Goal: Task Accomplishment & Management: Use online tool/utility

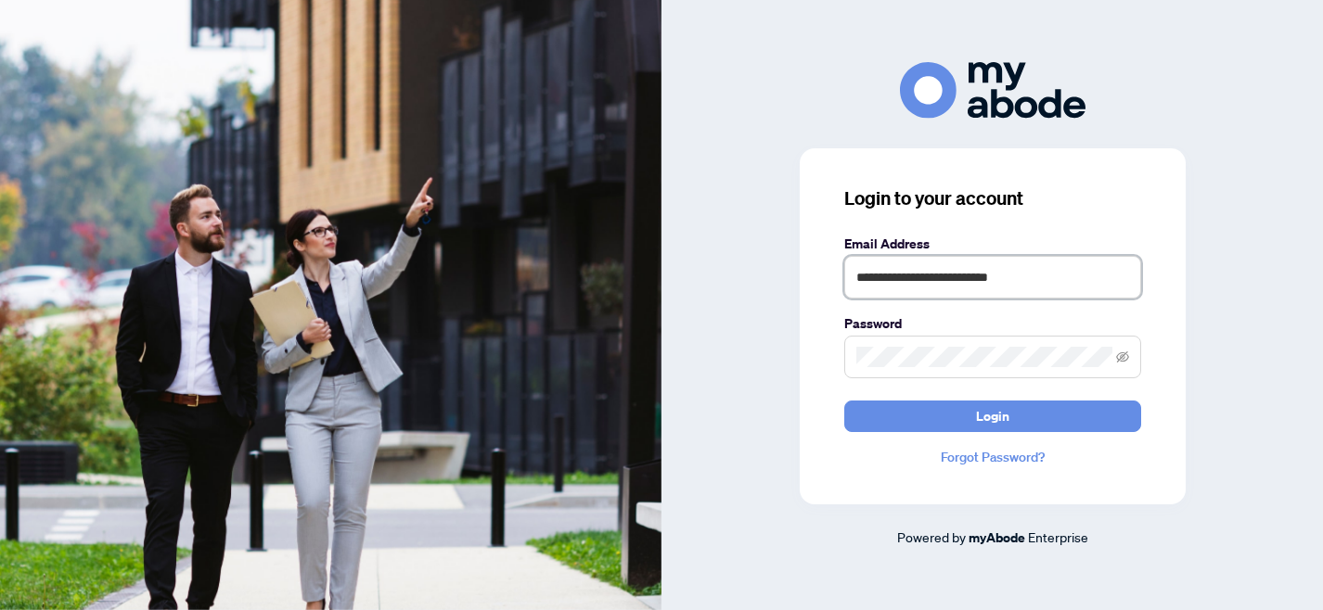
drag, startPoint x: 1035, startPoint y: 284, endPoint x: 805, endPoint y: 262, distance: 231.0
click at [805, 265] on div "**********" at bounding box center [992, 326] width 386 height 356
type input "**********"
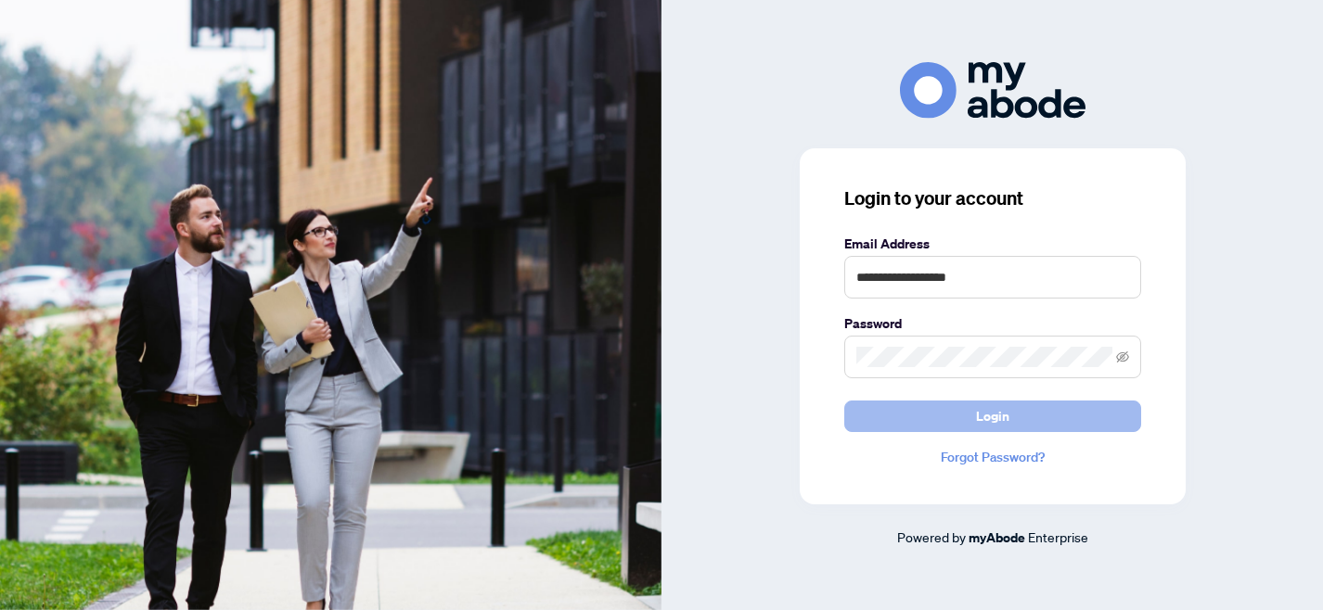
click at [993, 419] on span "Login" at bounding box center [992, 417] width 33 height 30
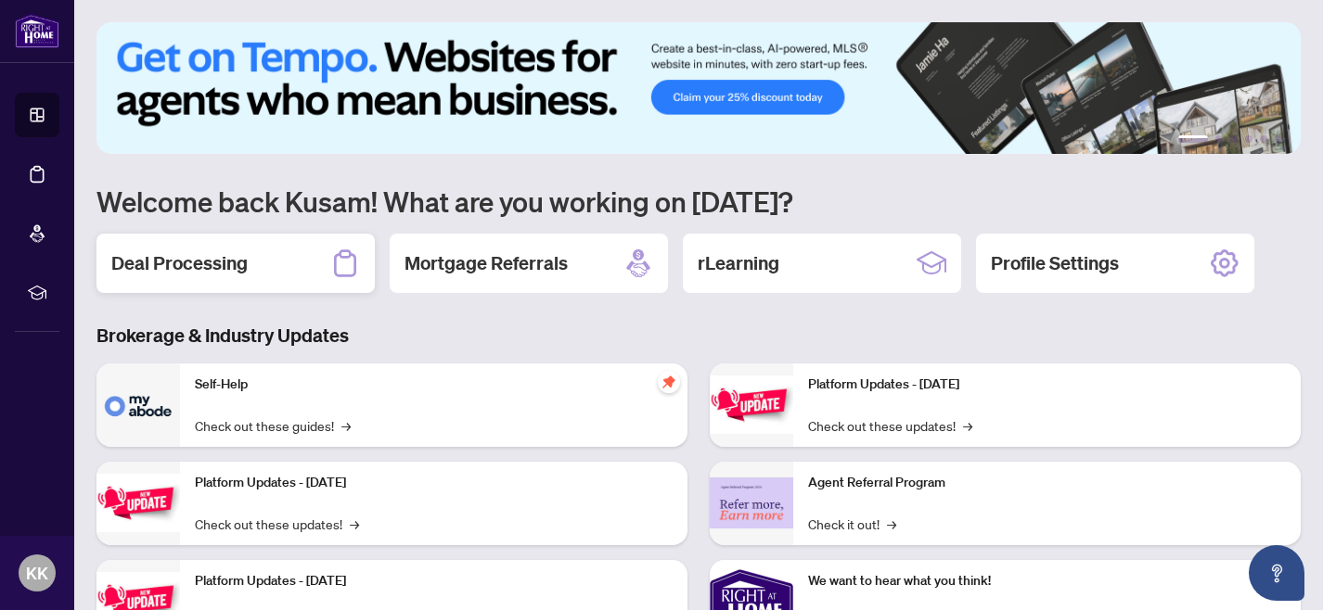
click at [243, 275] on h2 "Deal Processing" at bounding box center [179, 263] width 136 height 26
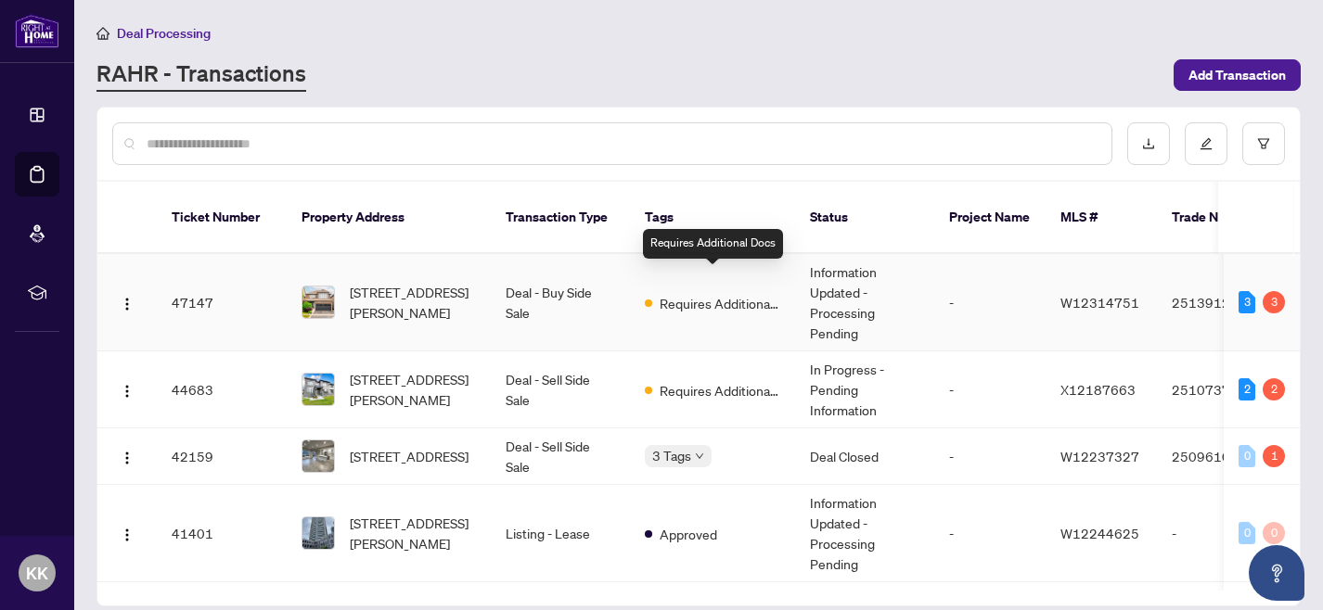
click at [675, 293] on span "Requires Additional Docs" at bounding box center [719, 303] width 121 height 20
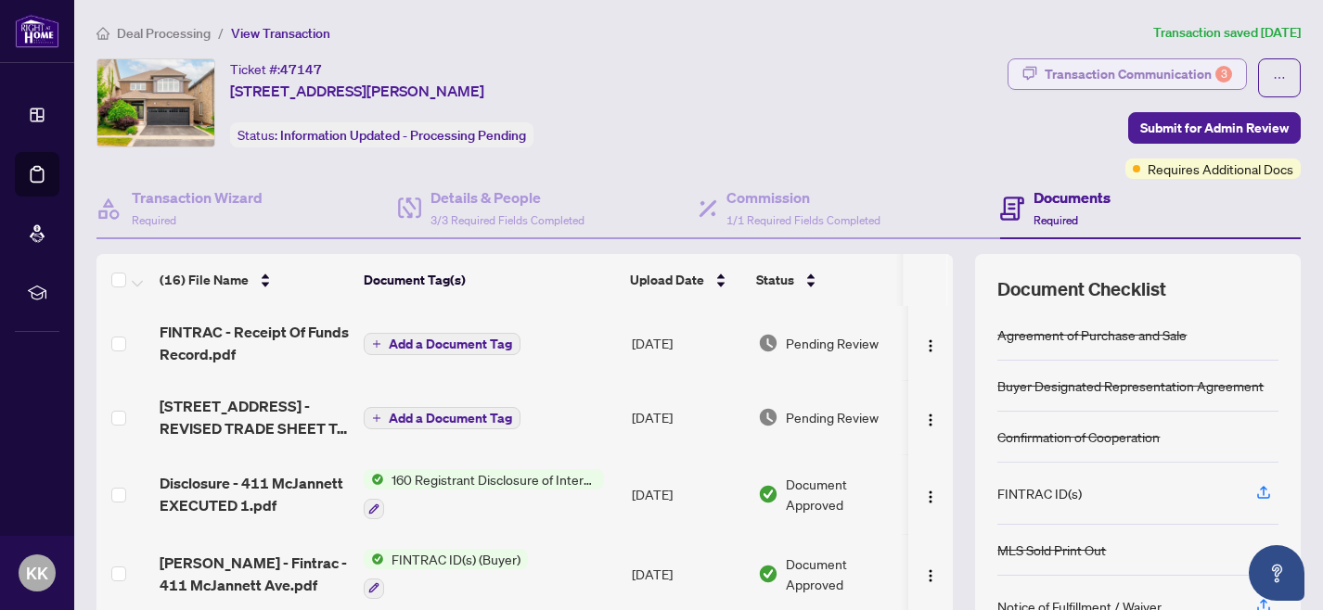
click at [1144, 70] on div "Transaction Communication 3" at bounding box center [1137, 74] width 187 height 30
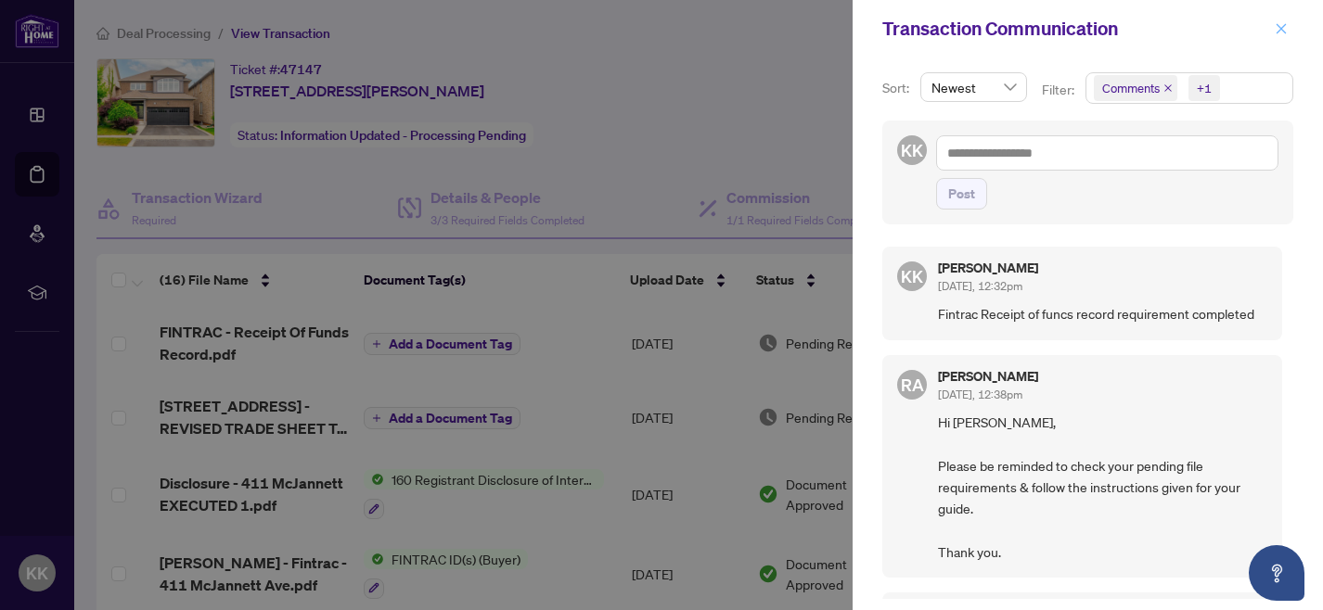
click at [1281, 28] on icon "close" at bounding box center [1280, 28] width 13 height 13
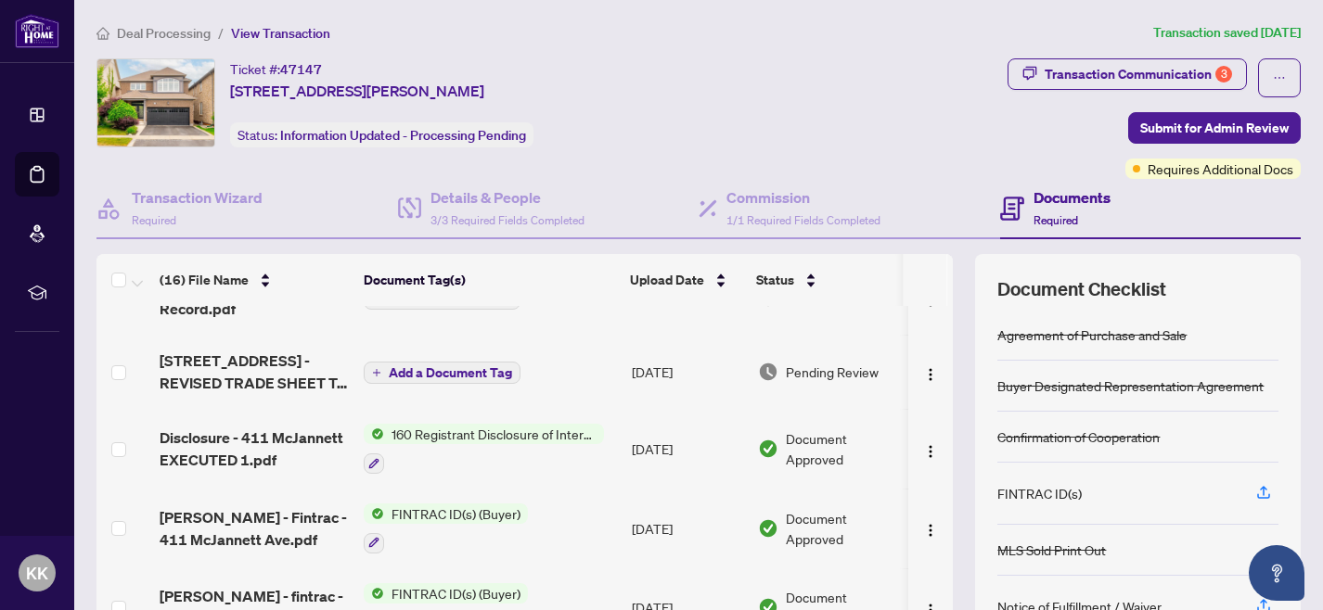
scroll to position [45, 0]
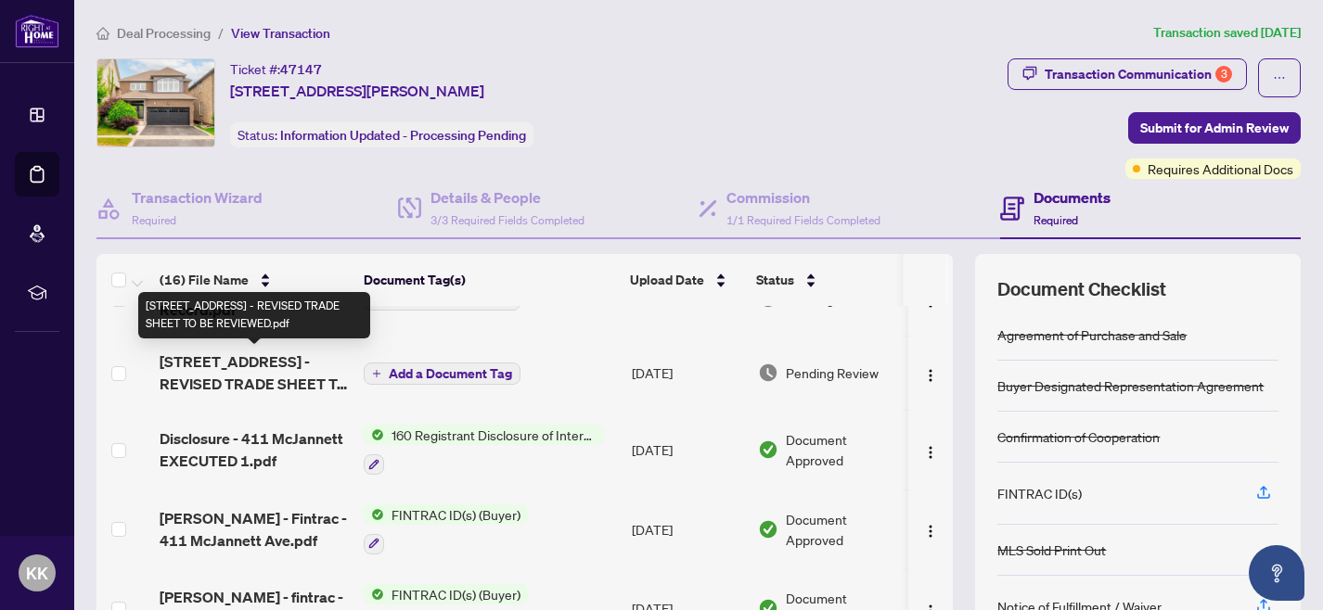
click at [209, 365] on span "411 McJannett Ave - REVISED TRADE SHEET TO BE REVIEWED.pdf" at bounding box center [254, 373] width 189 height 45
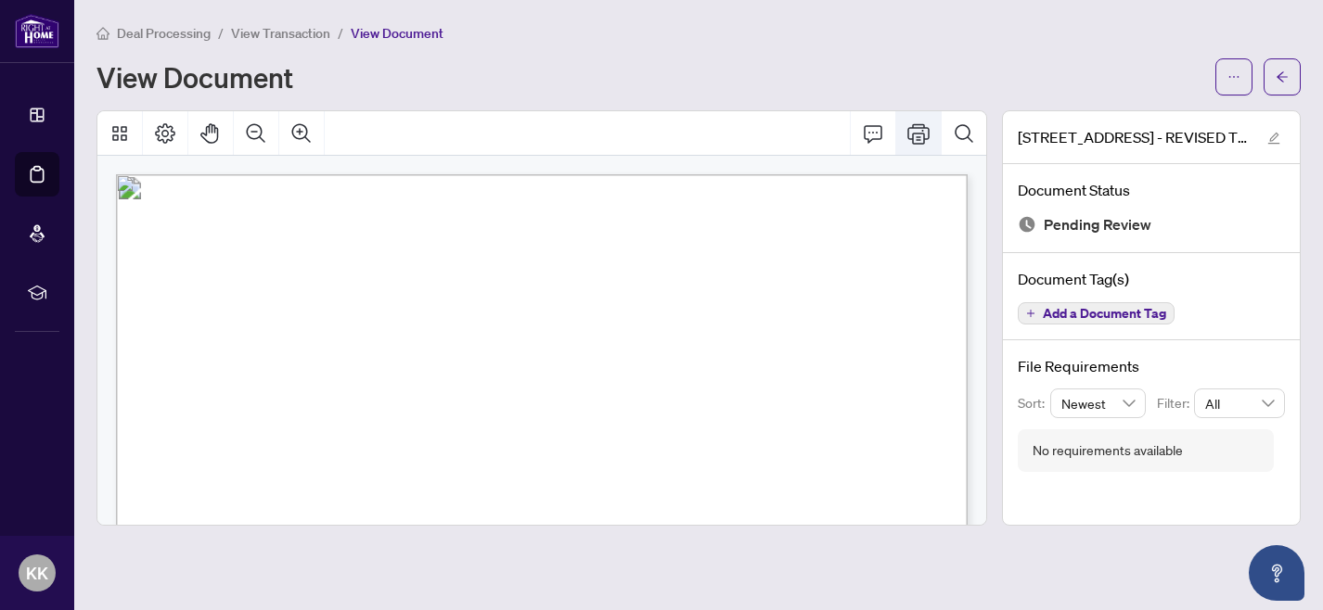
click at [919, 127] on icon "Print" at bounding box center [918, 133] width 22 height 22
